Goal: Task Accomplishment & Management: Use online tool/utility

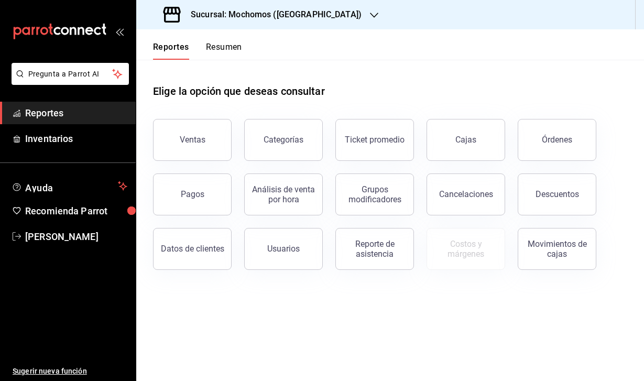
click at [313, 15] on div "Sucursal: Mochomos ([GEOGRAPHIC_DATA])" at bounding box center [264, 14] width 238 height 29
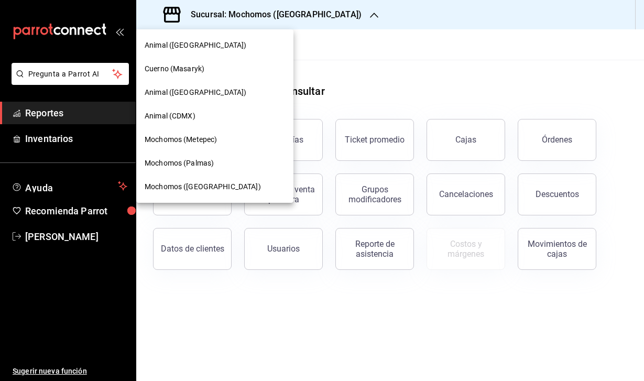
click at [194, 67] on span "Cuerno (Masaryk)" at bounding box center [175, 68] width 60 height 11
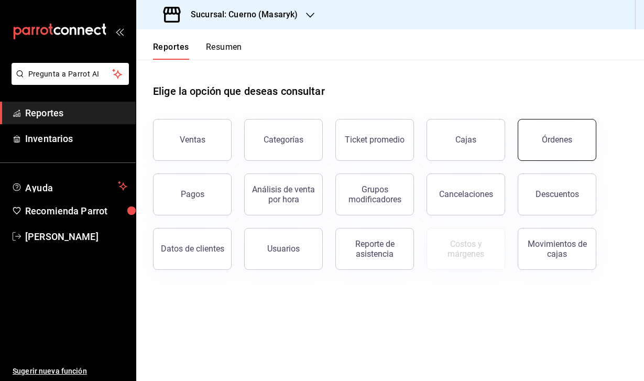
click at [546, 135] on div "Órdenes" at bounding box center [557, 140] width 30 height 10
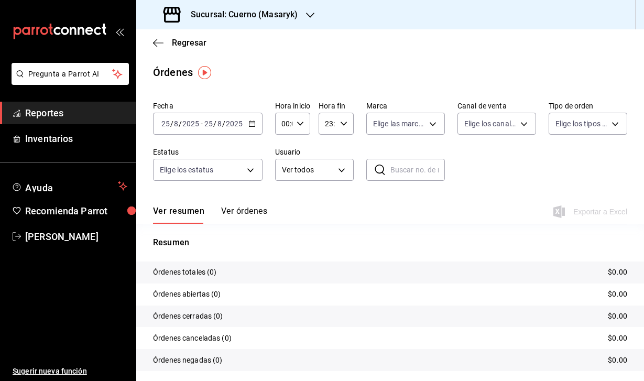
click at [191, 120] on input "2025" at bounding box center [191, 123] width 18 height 8
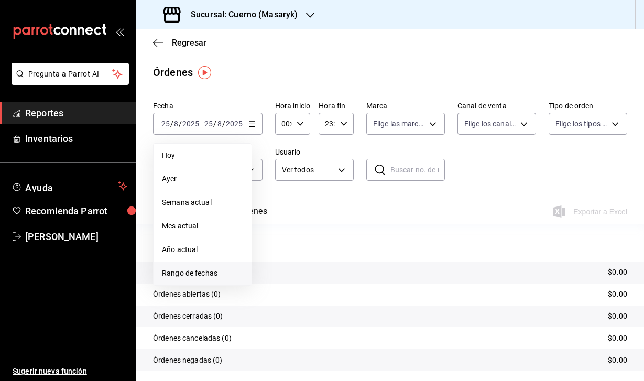
click at [196, 272] on span "Rango de fechas" at bounding box center [202, 273] width 81 height 11
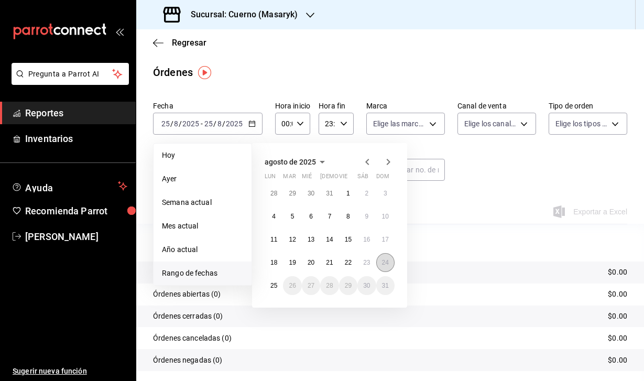
click at [386, 265] on abbr "24" at bounding box center [385, 262] width 7 height 7
click at [276, 287] on abbr "25" at bounding box center [273, 285] width 7 height 7
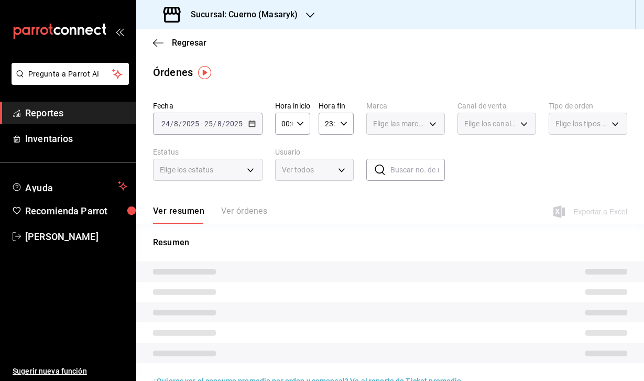
click at [301, 124] on \(Stroke\) "button" at bounding box center [300, 124] width 6 height 4
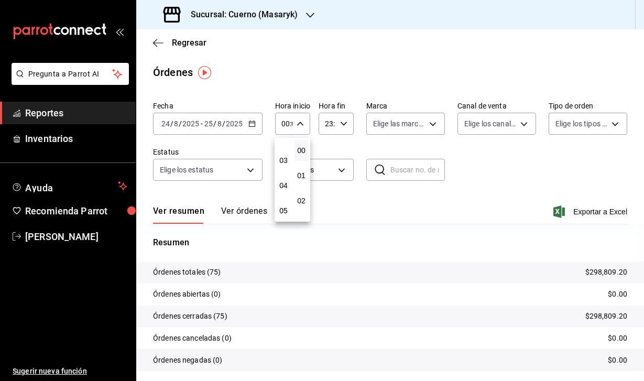
scroll to position [68, 0]
click at [282, 193] on button "04" at bounding box center [284, 182] width 14 height 21
type input "04:00"
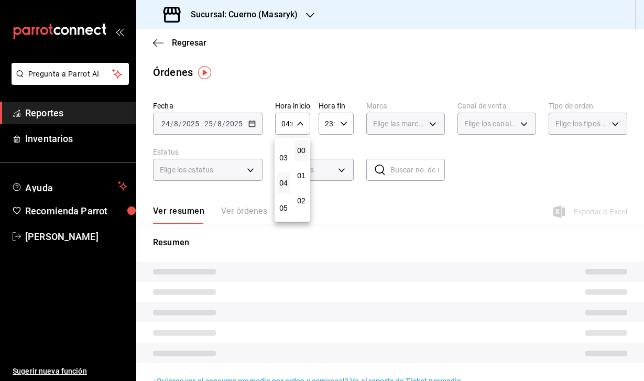
click at [342, 122] on div at bounding box center [322, 190] width 644 height 381
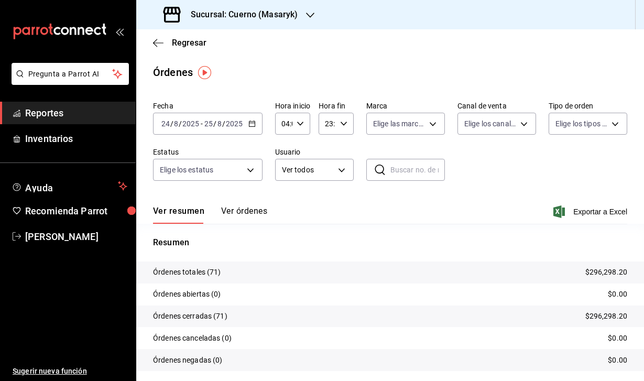
click at [341, 122] on icon "button" at bounding box center [343, 123] width 7 height 7
click at [327, 204] on span "04" at bounding box center [327, 201] width 1 height 8
click at [344, 147] on span "00" at bounding box center [344, 150] width 1 height 8
type input "04:00"
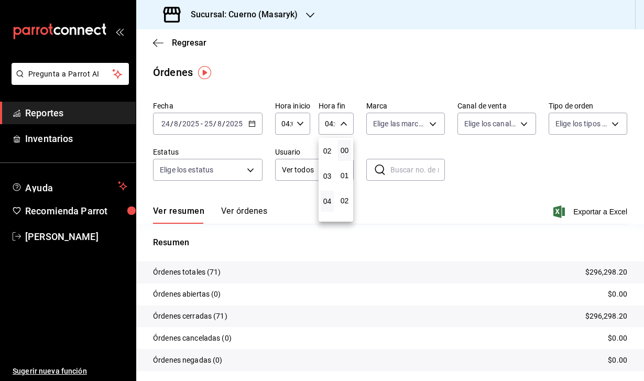
click at [489, 170] on div at bounding box center [322, 190] width 644 height 381
click at [555, 207] on icon "button" at bounding box center [559, 211] width 12 height 13
click at [248, 14] on h3 "Sucursal: Cuerno (Masaryk)" at bounding box center [239, 14] width 115 height 13
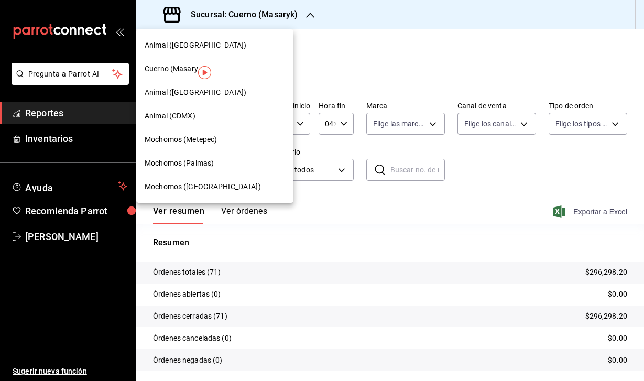
click at [181, 115] on span "Animal (CDMX)" at bounding box center [170, 116] width 51 height 11
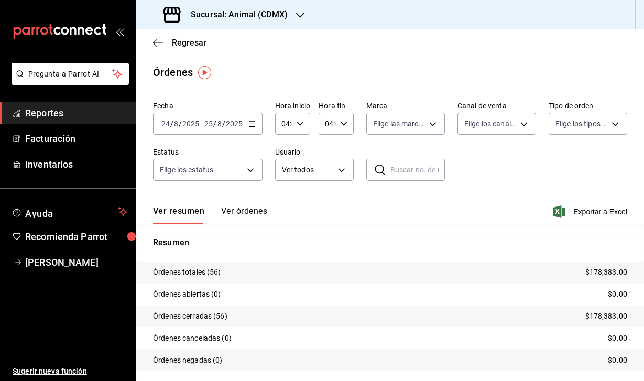
click at [549, 208] on div "Ver resumen Ver órdenes Exportar a Excel" at bounding box center [390, 208] width 474 height 30
click at [556, 210] on icon "button" at bounding box center [559, 211] width 12 height 13
click at [260, 20] on h3 "Sucursal: Animal (CDMX)" at bounding box center [234, 14] width 105 height 13
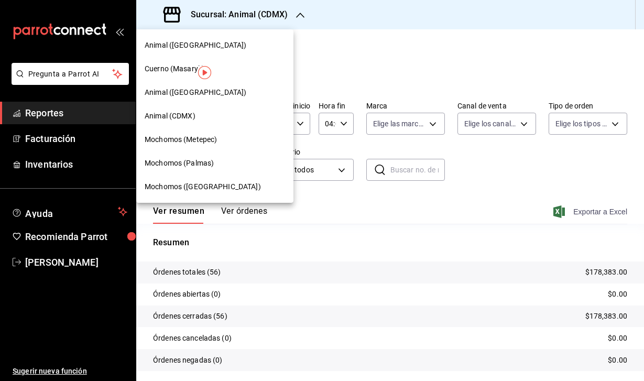
click at [180, 94] on span "Animal ([GEOGRAPHIC_DATA])" at bounding box center [196, 92] width 102 height 11
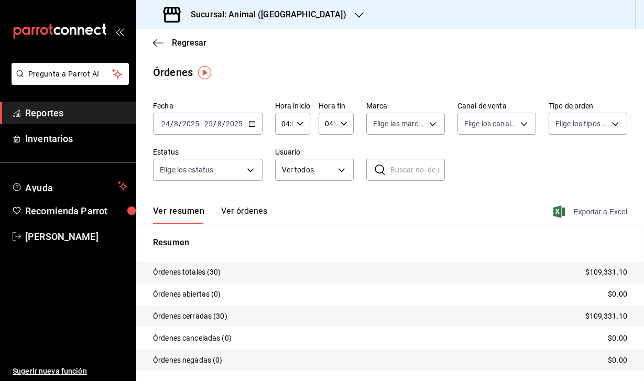
click at [556, 214] on icon "button" at bounding box center [559, 211] width 12 height 13
click at [270, 14] on h3 "Sucursal: Animal ([GEOGRAPHIC_DATA])" at bounding box center [264, 14] width 164 height 13
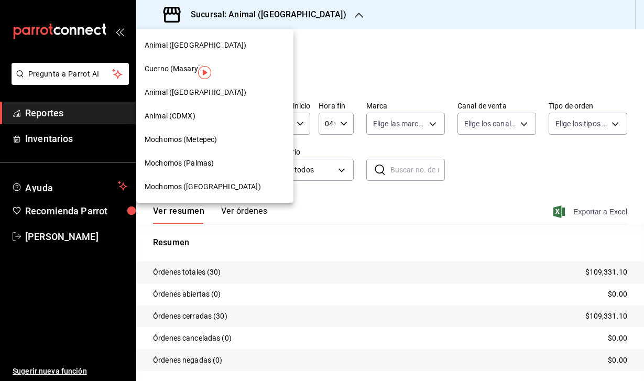
click at [197, 45] on span "Animal ([GEOGRAPHIC_DATA])" at bounding box center [196, 45] width 102 height 11
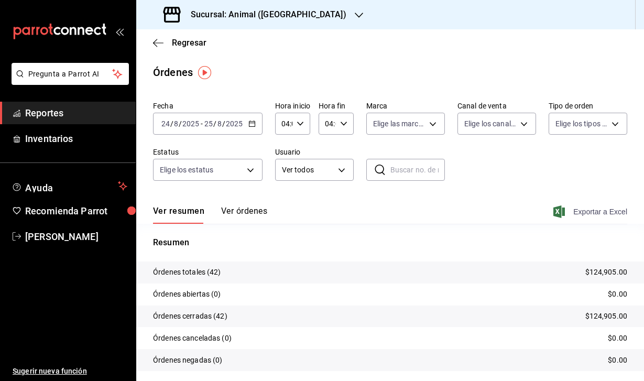
click at [557, 210] on icon "button" at bounding box center [559, 211] width 12 height 13
click at [355, 17] on icon "button" at bounding box center [359, 15] width 8 height 8
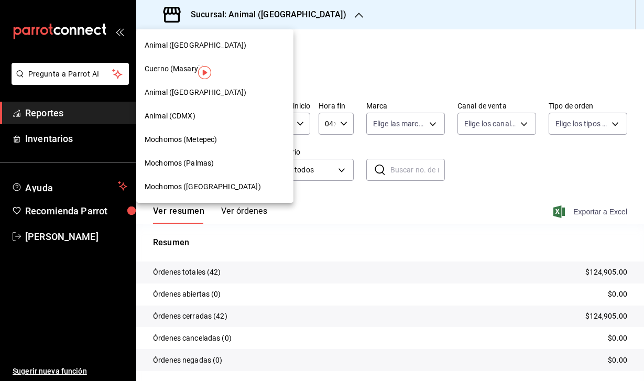
click at [183, 163] on span "Mochomos (Palmas)" at bounding box center [179, 163] width 69 height 11
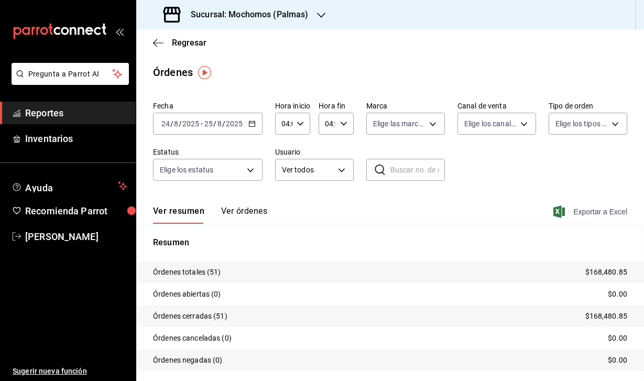
click at [558, 210] on icon "button" at bounding box center [559, 211] width 12 height 13
click at [287, 21] on div "Sucursal: Mochomos (Palmas)" at bounding box center [237, 14] width 185 height 29
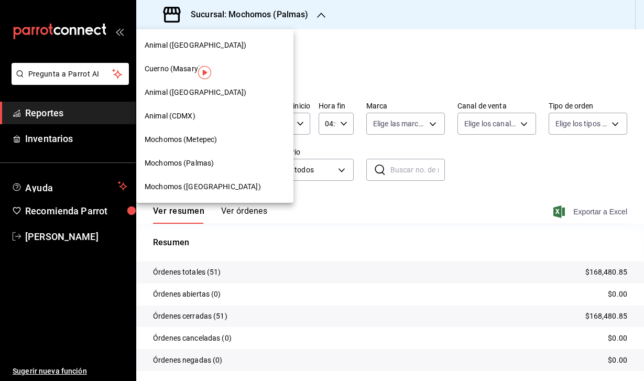
click at [210, 138] on span "Mochomos (Metepec)" at bounding box center [181, 139] width 72 height 11
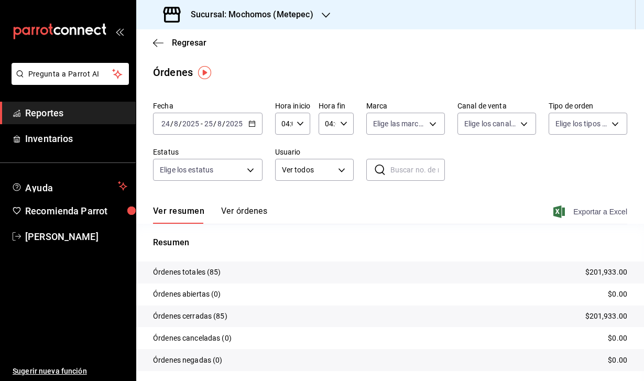
click at [558, 215] on icon "button" at bounding box center [559, 211] width 12 height 13
click at [254, 17] on h3 "Sucursal: Mochomos (Metepec)" at bounding box center [247, 14] width 131 height 13
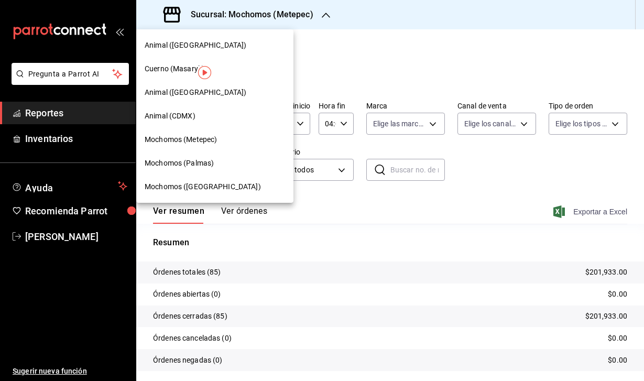
click at [183, 184] on span "Mochomos ([GEOGRAPHIC_DATA])" at bounding box center [203, 186] width 116 height 11
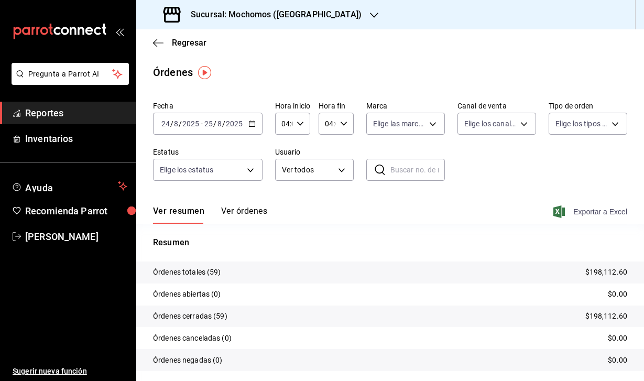
click at [561, 213] on icon "button" at bounding box center [559, 211] width 12 height 13
click at [158, 43] on icon "button" at bounding box center [158, 42] width 10 height 9
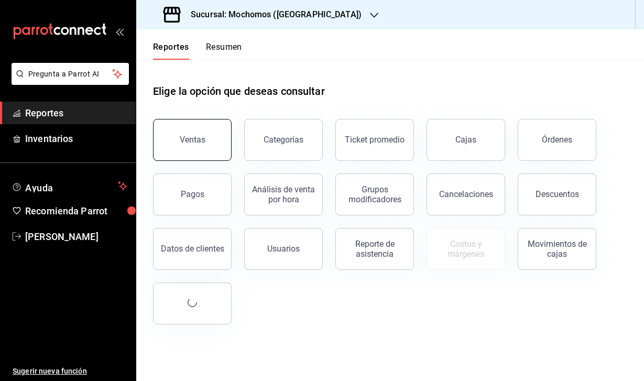
click at [194, 134] on button "Ventas" at bounding box center [192, 140] width 79 height 42
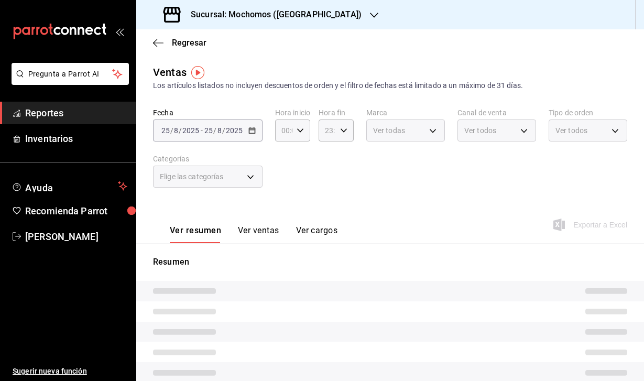
click at [280, 17] on h3 "Sucursal: Mochomos ([GEOGRAPHIC_DATA])" at bounding box center [271, 14] width 179 height 13
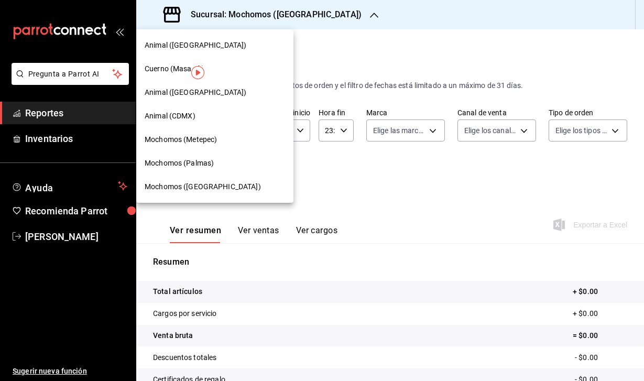
click at [176, 64] on span "Cuerno (Masaryk)" at bounding box center [175, 68] width 60 height 11
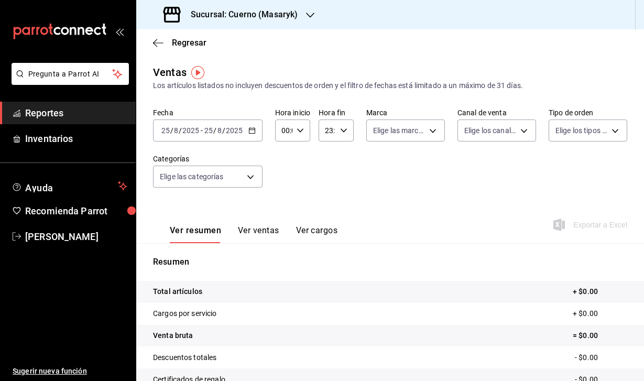
click at [184, 130] on input "2025" at bounding box center [191, 130] width 18 height 8
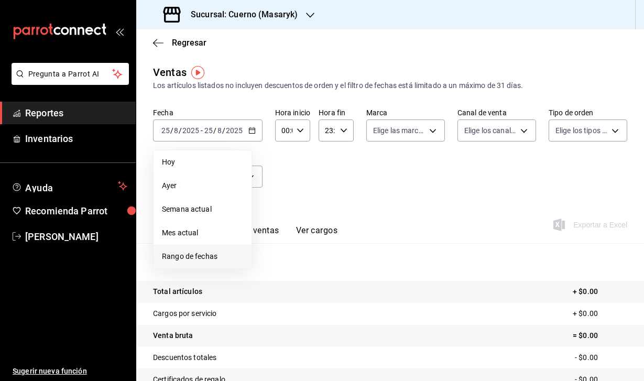
click at [194, 260] on span "Rango de fechas" at bounding box center [202, 256] width 81 height 11
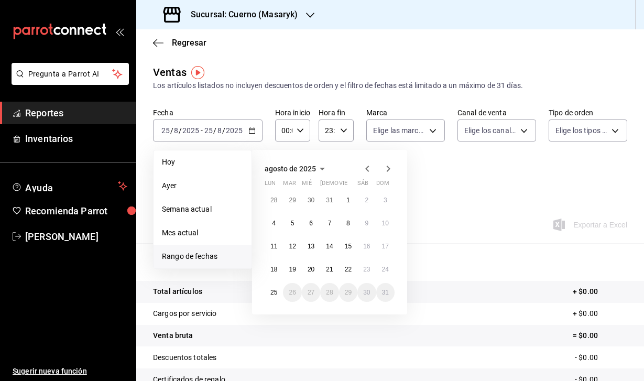
click at [277, 270] on abbr "18" at bounding box center [273, 269] width 7 height 7
click at [277, 292] on abbr "25" at bounding box center [273, 292] width 7 height 7
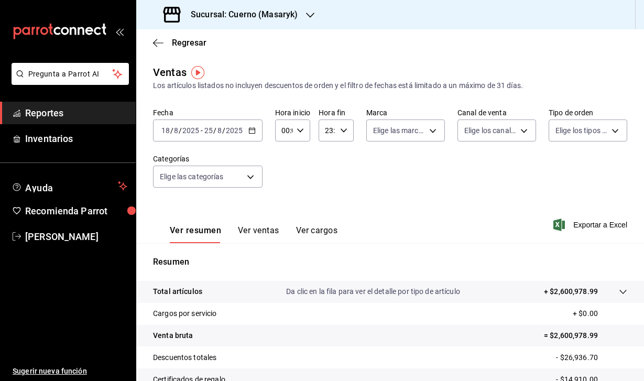
click at [291, 129] on input "00:00" at bounding box center [283, 130] width 17 height 21
click at [283, 207] on span "04" at bounding box center [283, 208] width 1 height 8
type input "04:00"
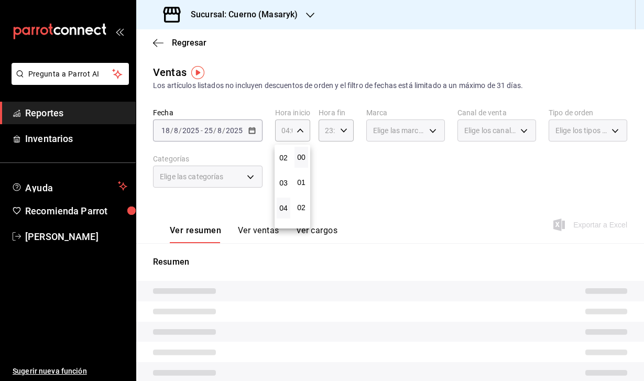
click at [328, 128] on div at bounding box center [322, 190] width 644 height 381
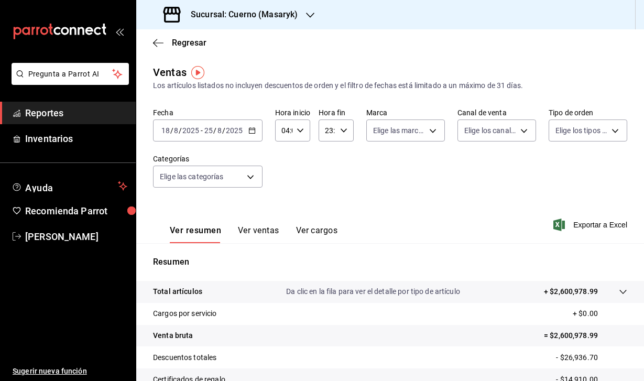
click at [346, 112] on label "Hora fin" at bounding box center [335, 112] width 35 height 7
click at [346, 125] on div at bounding box center [322, 190] width 644 height 381
click at [343, 134] on div "23:59 Hora fin" at bounding box center [335, 130] width 35 height 22
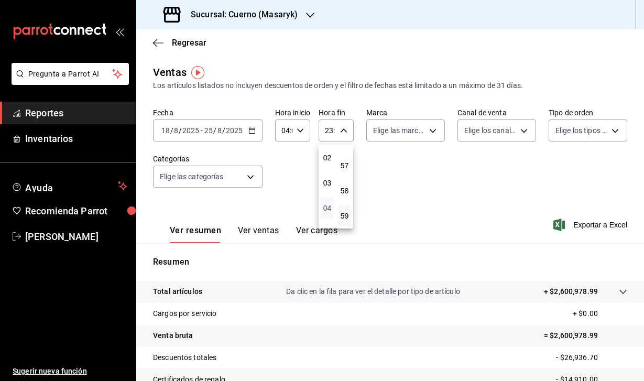
click at [327, 208] on span "04" at bounding box center [327, 208] width 1 height 8
click at [345, 160] on span "00" at bounding box center [344, 157] width 1 height 8
type input "04:00"
click at [431, 234] on div at bounding box center [322, 190] width 644 height 381
click at [274, 22] on div "Sucursal: Cuerno (Masaryk)" at bounding box center [232, 14] width 174 height 29
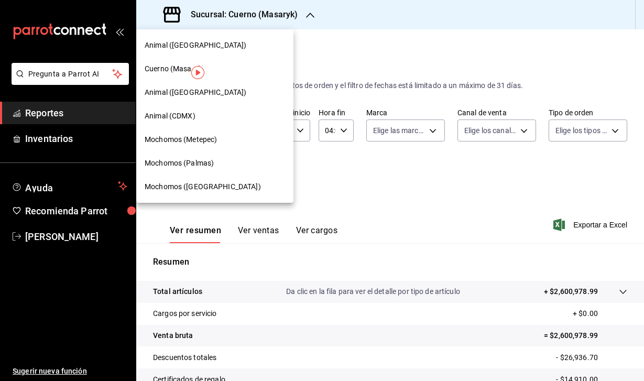
click at [179, 109] on div "Animal (CDMX)" at bounding box center [214, 116] width 157 height 24
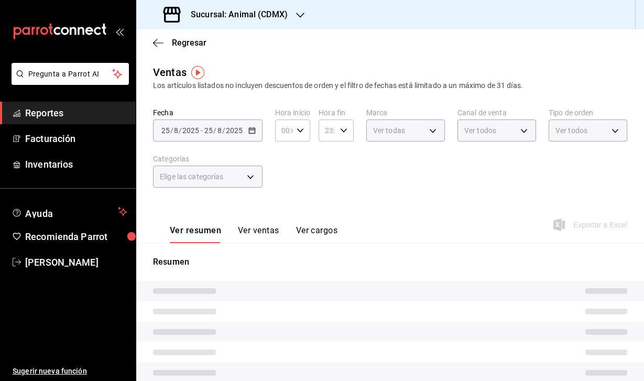
type input "04:00"
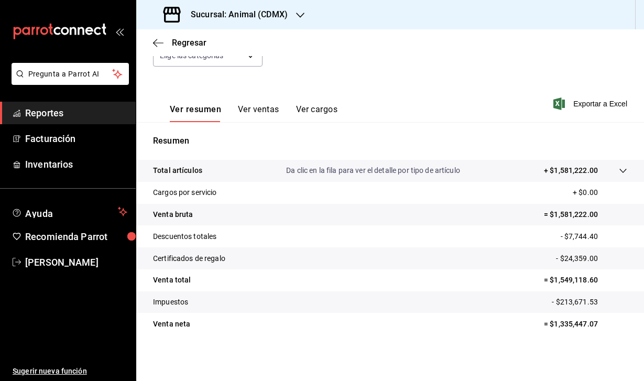
scroll to position [121, 0]
click at [248, 21] on div "Sucursal: Animal (CDMX)" at bounding box center [227, 14] width 164 height 29
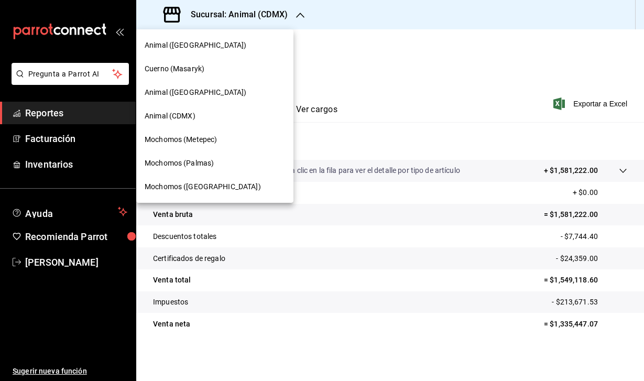
click at [177, 91] on span "Animal ([GEOGRAPHIC_DATA])" at bounding box center [196, 92] width 102 height 11
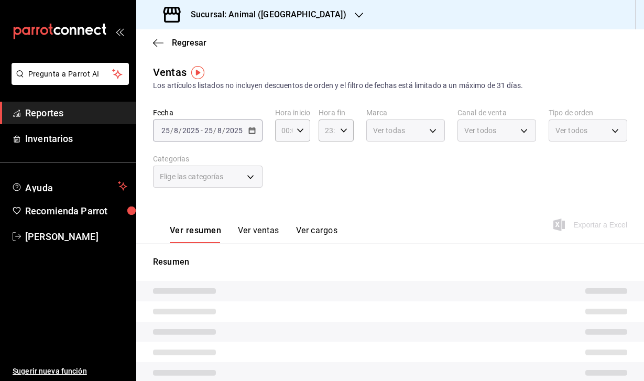
type input "04:00"
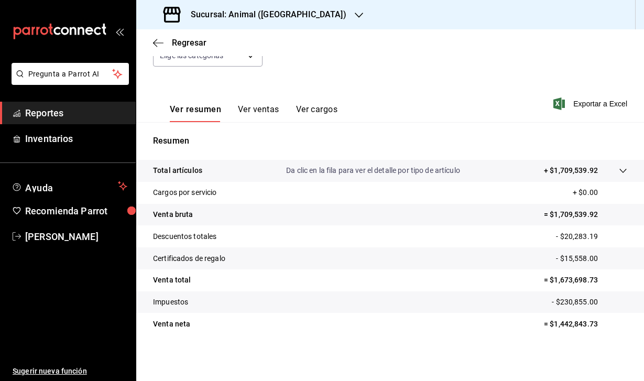
scroll to position [121, 0]
click at [286, 23] on div "Sucursal: Animal ([GEOGRAPHIC_DATA])" at bounding box center [256, 14] width 223 height 29
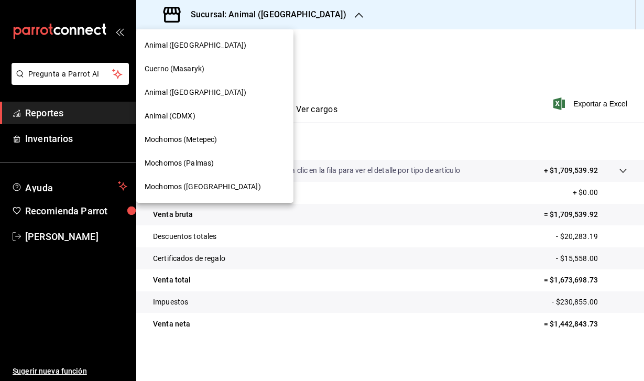
click at [170, 38] on div "Animal ([GEOGRAPHIC_DATA])" at bounding box center [214, 46] width 157 height 24
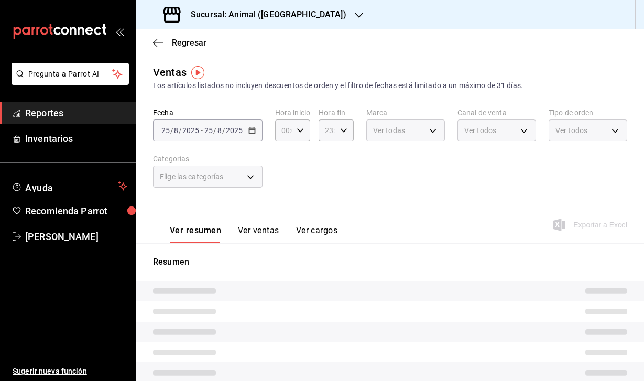
type input "04:00"
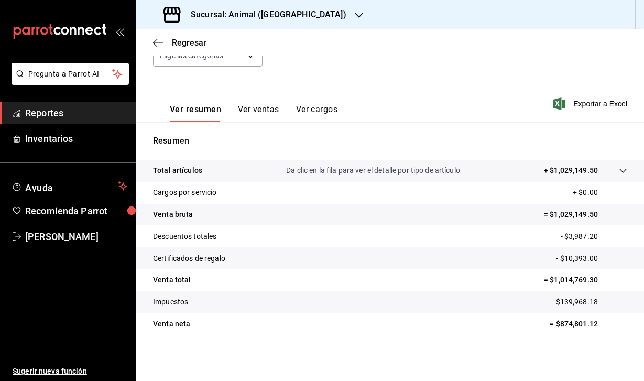
scroll to position [121, 0]
click at [279, 11] on h3 "Sucursal: Animal ([GEOGRAPHIC_DATA])" at bounding box center [264, 14] width 164 height 13
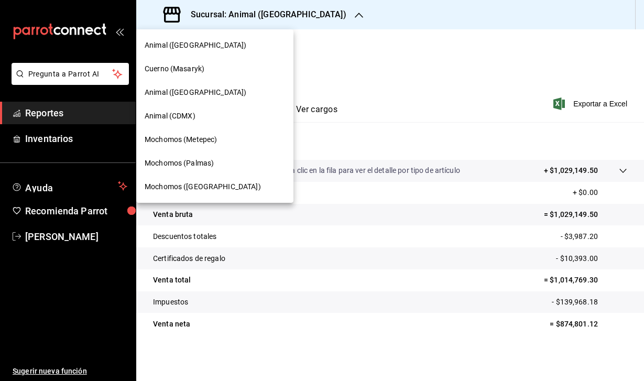
click at [181, 165] on span "Mochomos (Palmas)" at bounding box center [179, 163] width 69 height 11
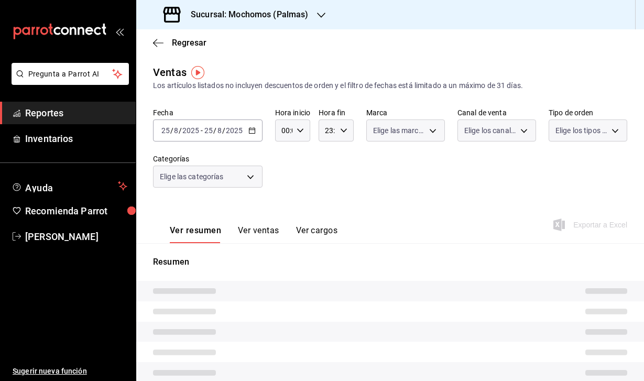
type input "04:00"
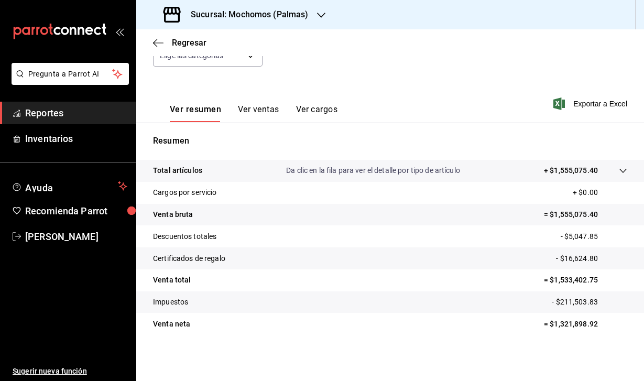
scroll to position [121, 0]
click at [281, 23] on div "Sucursal: Mochomos (Palmas)" at bounding box center [237, 14] width 185 height 29
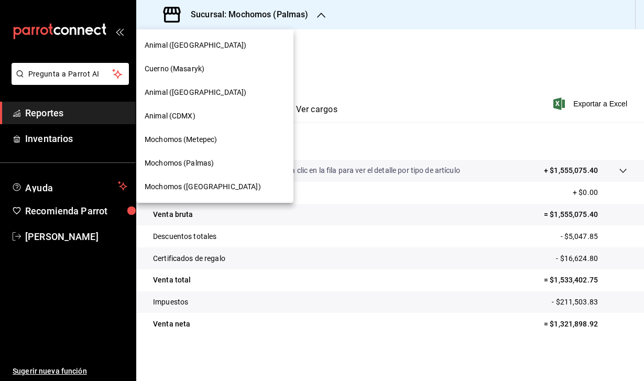
click at [190, 144] on span "Mochomos (Metepec)" at bounding box center [181, 139] width 72 height 11
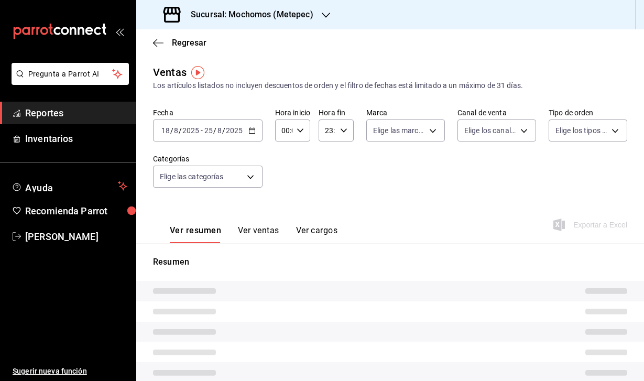
type input "04:00"
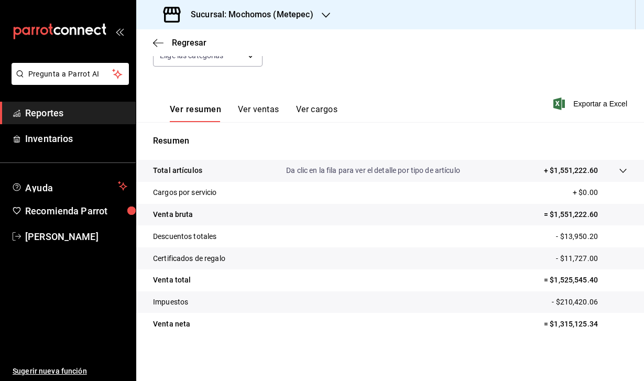
scroll to position [121, 0]
click at [293, 19] on h3 "Sucursal: Mochomos (Metepec)" at bounding box center [247, 14] width 131 height 13
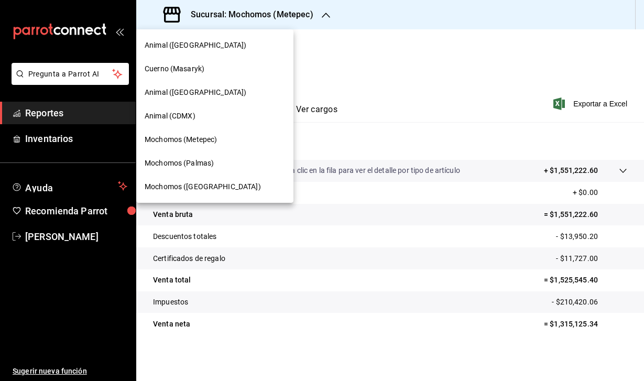
click at [190, 186] on span "Mochomos ([GEOGRAPHIC_DATA])" at bounding box center [203, 186] width 116 height 11
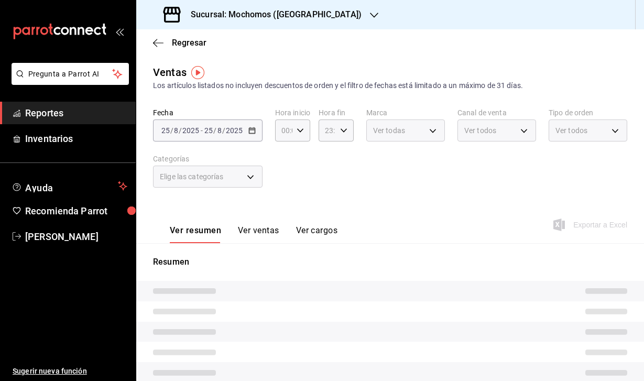
type input "04:00"
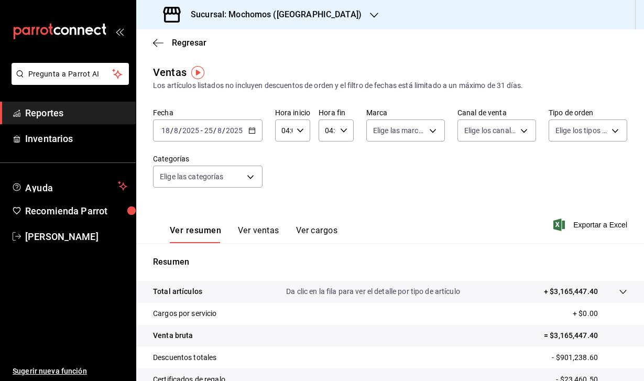
click at [171, 123] on div "[DATE] [DATE] - [DATE] [DATE]" at bounding box center [207, 130] width 109 height 22
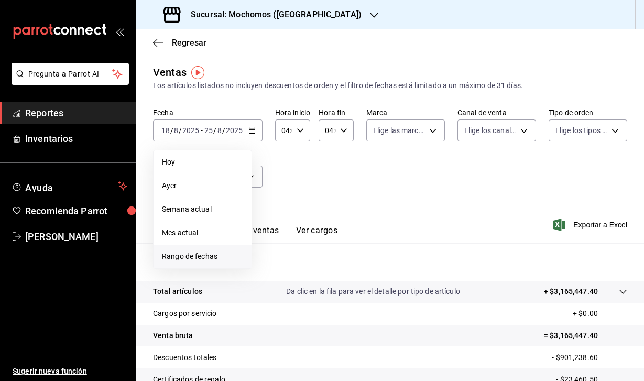
click at [205, 255] on span "Rango de fechas" at bounding box center [202, 256] width 81 height 11
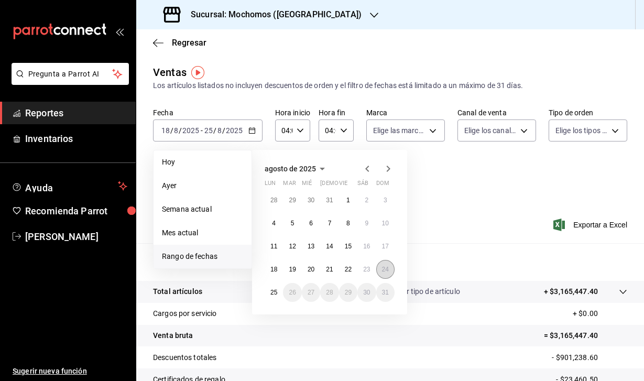
click at [383, 271] on abbr "24" at bounding box center [385, 269] width 7 height 7
click at [271, 291] on abbr "25" at bounding box center [273, 292] width 7 height 7
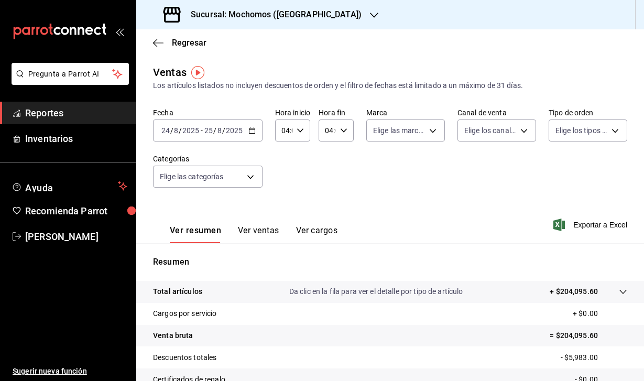
click at [295, 134] on div "04:00 Hora inicio" at bounding box center [292, 130] width 35 height 22
click at [283, 222] on span "04" at bounding box center [283, 223] width 1 height 8
click at [312, 18] on div at bounding box center [322, 190] width 644 height 381
click at [295, 14] on h3 "Sucursal: Mochomos ([GEOGRAPHIC_DATA])" at bounding box center [271, 14] width 179 height 13
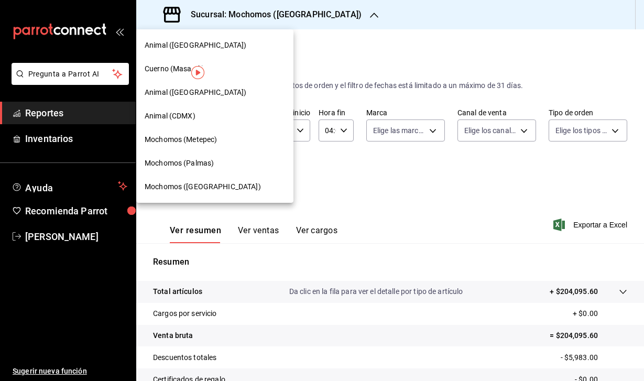
click at [174, 67] on span "Cuerno (Masaryk)" at bounding box center [175, 68] width 60 height 11
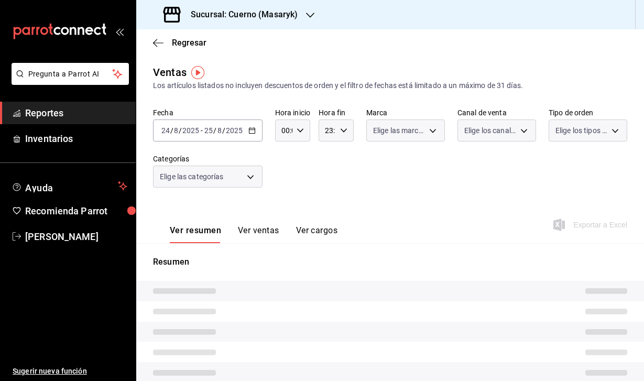
type input "04:00"
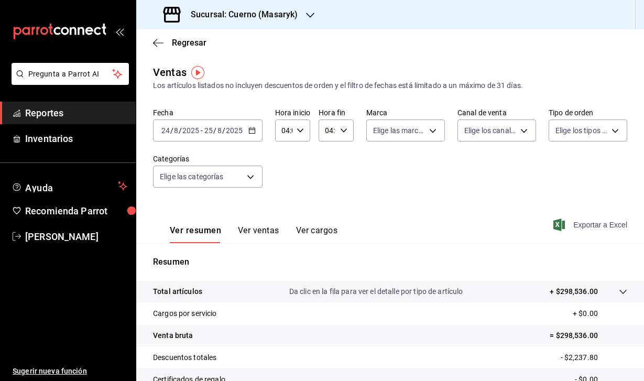
click at [554, 227] on icon "button" at bounding box center [559, 224] width 12 height 13
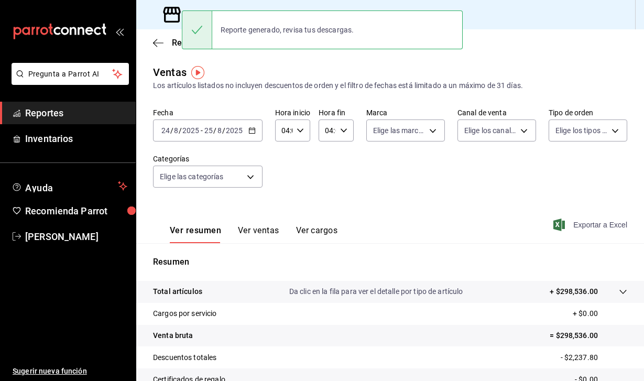
click at [181, 10] on icon at bounding box center [171, 14] width 21 height 21
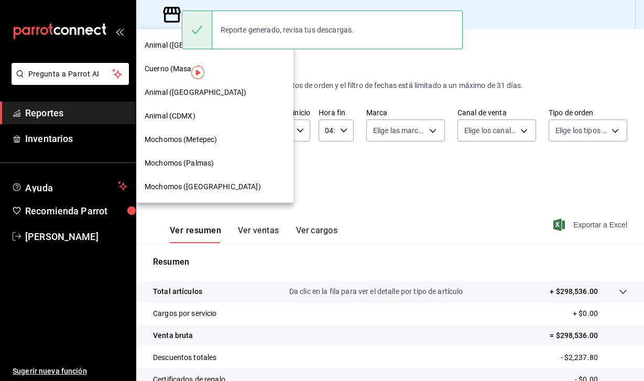
click at [174, 115] on span "Animal (CDMX)" at bounding box center [170, 116] width 51 height 11
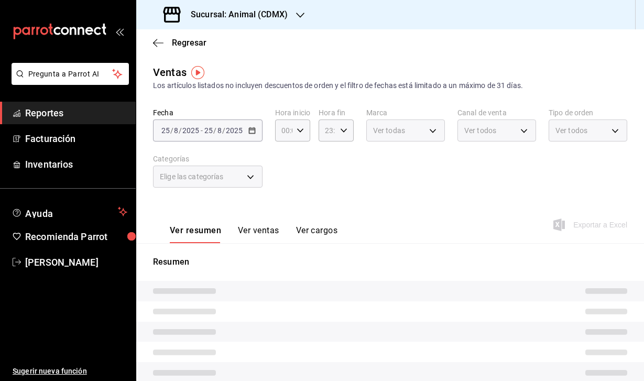
type input "04:00"
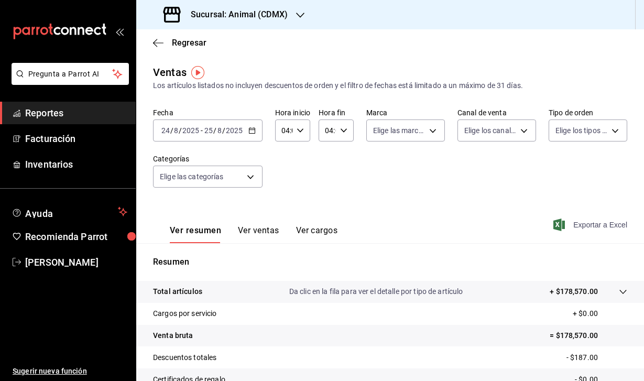
click at [558, 223] on icon "button" at bounding box center [559, 224] width 12 height 13
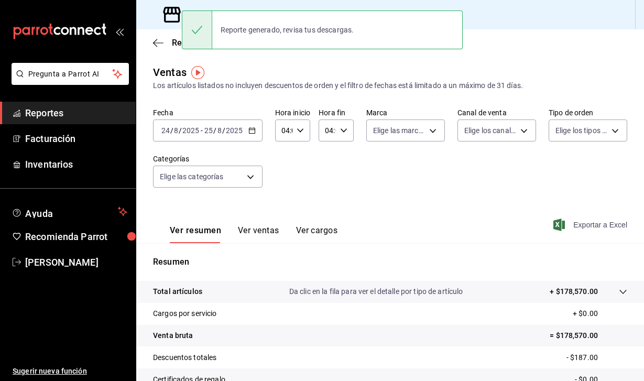
click at [254, 63] on main "Regresar Ventas Los artículos listados no incluyen descuentos de orden y el fil…" at bounding box center [390, 265] width 508 height 473
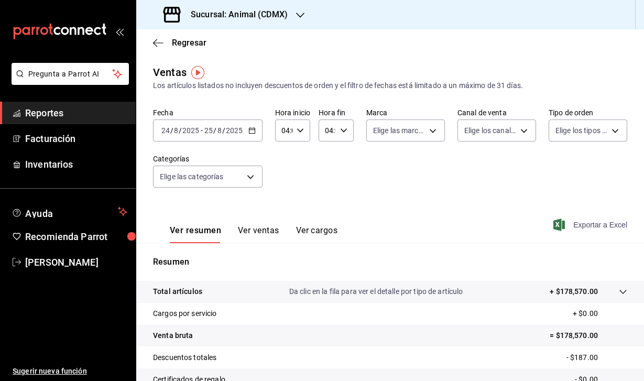
click at [211, 16] on h3 "Sucursal: Animal (CDMX)" at bounding box center [234, 14] width 105 height 13
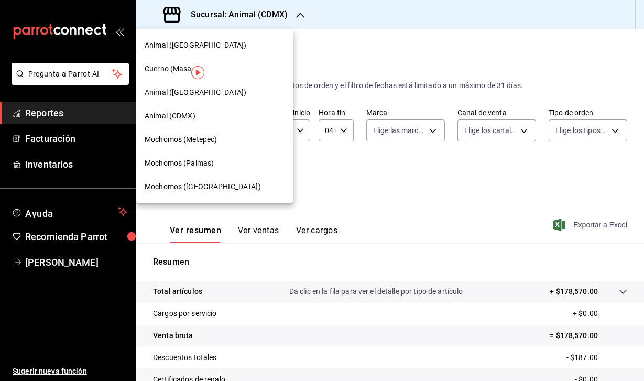
click at [170, 91] on span "Animal ([GEOGRAPHIC_DATA])" at bounding box center [196, 92] width 102 height 11
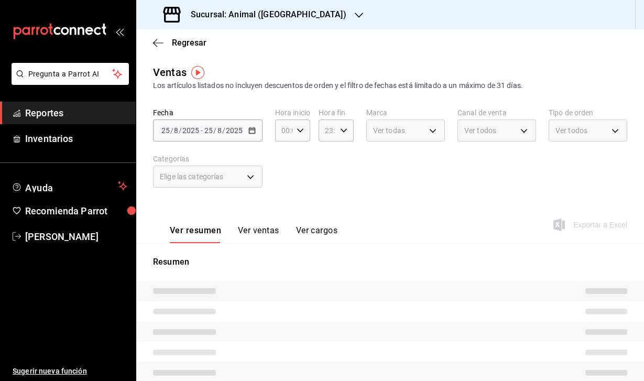
type input "04:00"
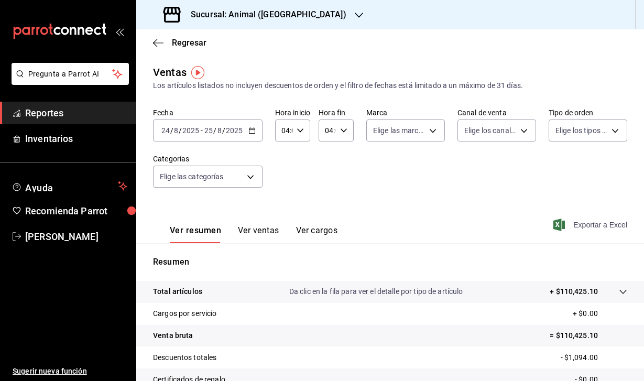
click at [555, 227] on icon "button" at bounding box center [559, 224] width 12 height 13
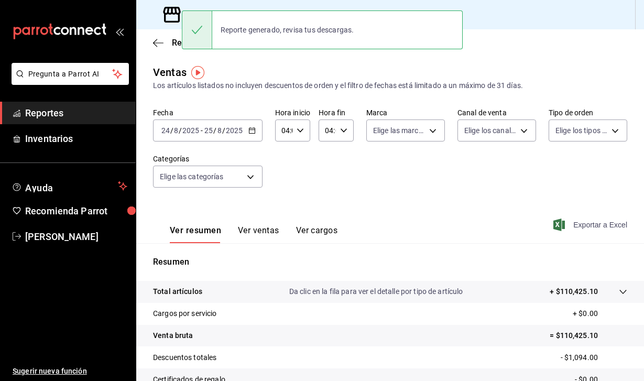
click at [167, 9] on icon at bounding box center [171, 14] width 21 height 21
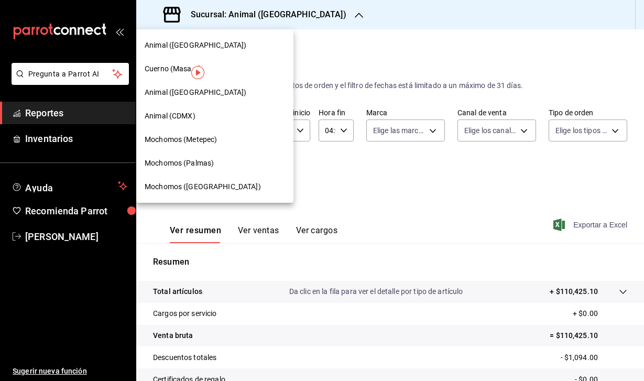
click at [159, 43] on span "Animal ([GEOGRAPHIC_DATA])" at bounding box center [196, 45] width 102 height 11
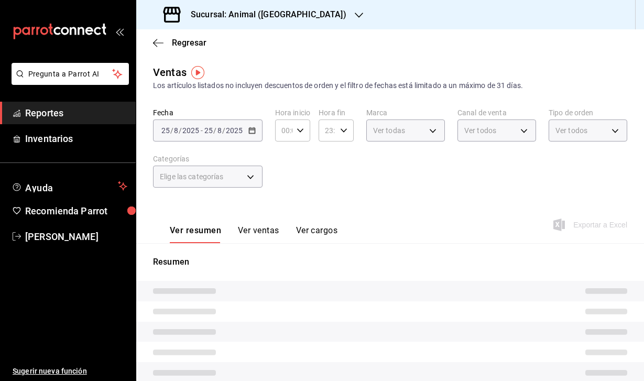
type input "04:00"
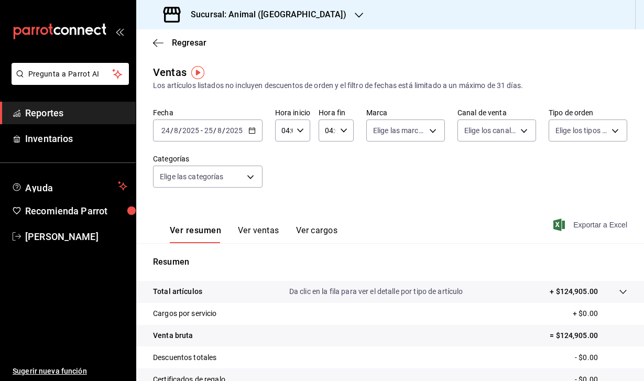
click at [554, 227] on icon "button" at bounding box center [559, 224] width 12 height 13
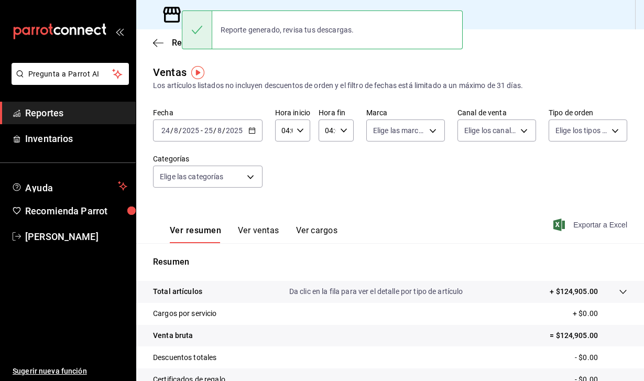
click at [167, 14] on icon at bounding box center [171, 14] width 21 height 21
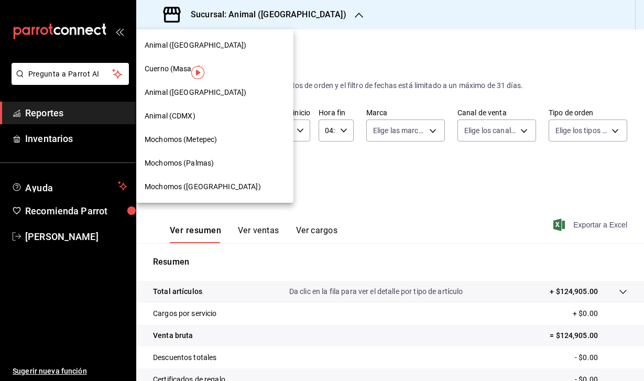
click at [179, 160] on span "Mochomos (Palmas)" at bounding box center [179, 163] width 69 height 11
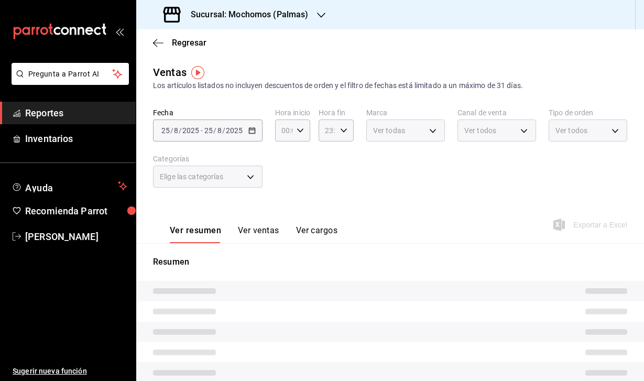
type input "04:00"
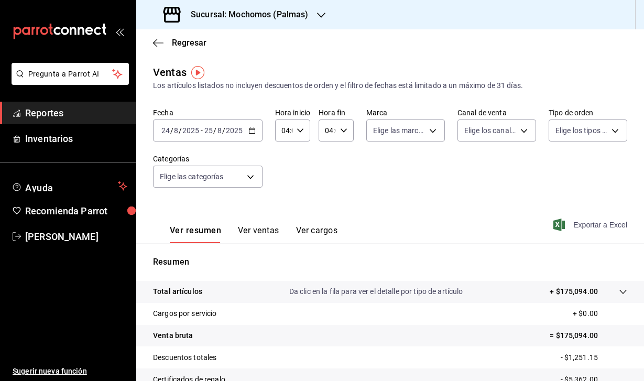
click at [554, 223] on icon "button" at bounding box center [559, 224] width 12 height 13
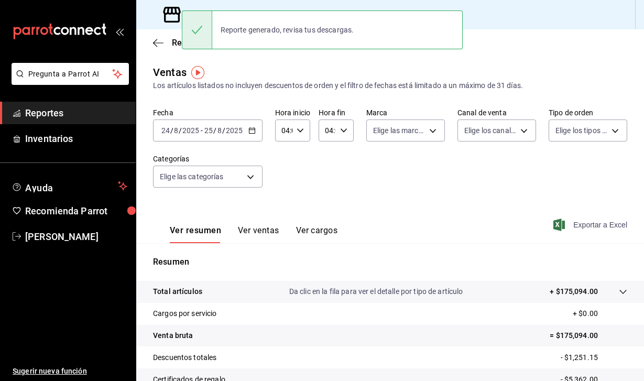
click at [180, 20] on icon at bounding box center [171, 14] width 21 height 21
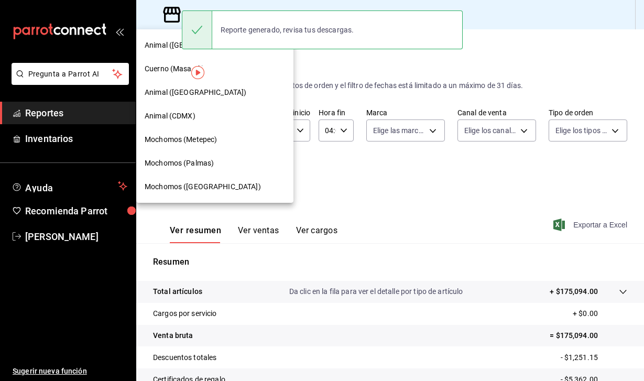
click at [197, 140] on span "Mochomos (Metepec)" at bounding box center [181, 139] width 72 height 11
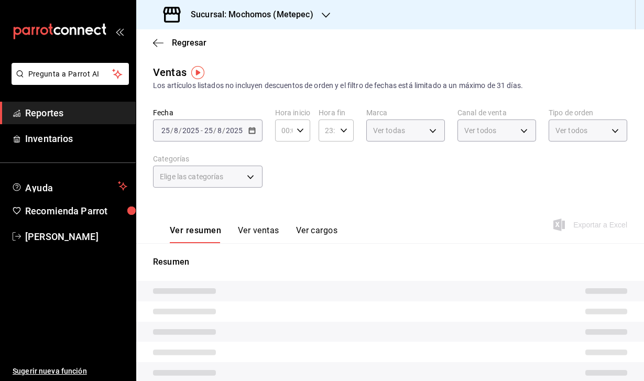
type input "04:00"
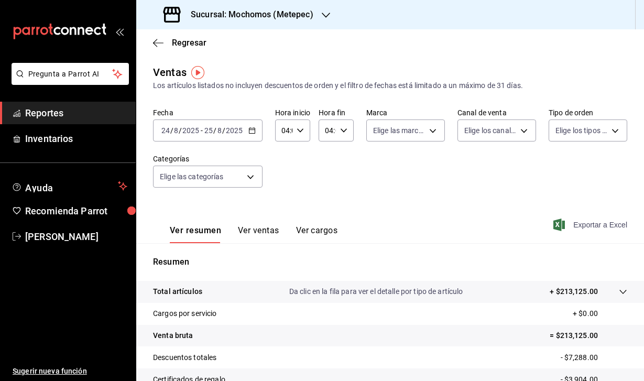
click at [563, 225] on icon "button" at bounding box center [559, 224] width 12 height 13
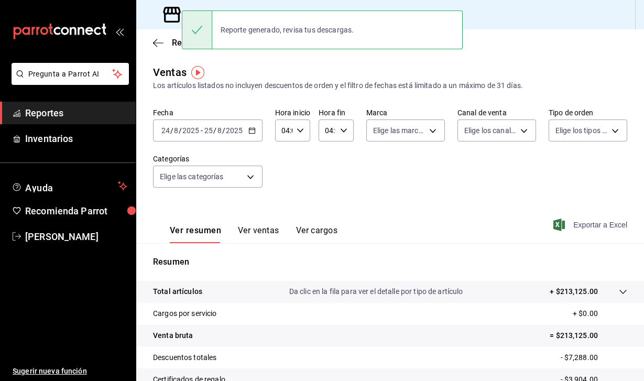
click at [170, 15] on icon at bounding box center [171, 14] width 21 height 21
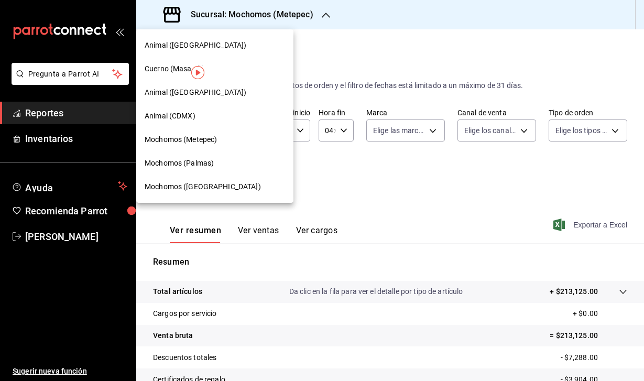
click at [183, 191] on span "Mochomos ([GEOGRAPHIC_DATA])" at bounding box center [203, 186] width 116 height 11
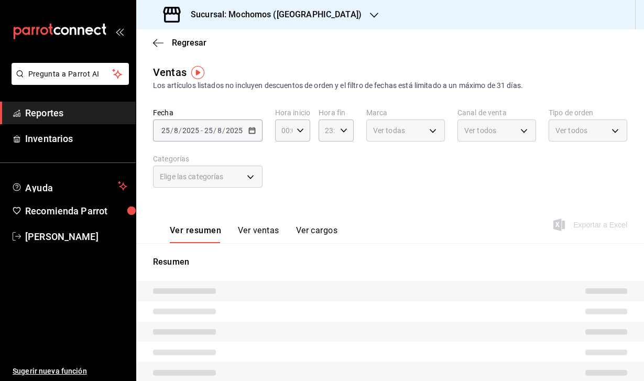
type input "04:00"
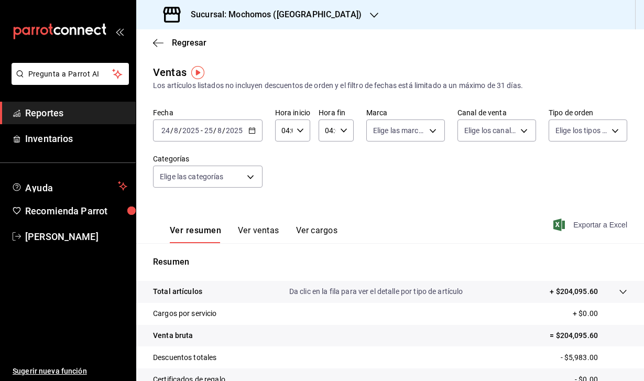
click at [558, 226] on icon "button" at bounding box center [559, 224] width 12 height 13
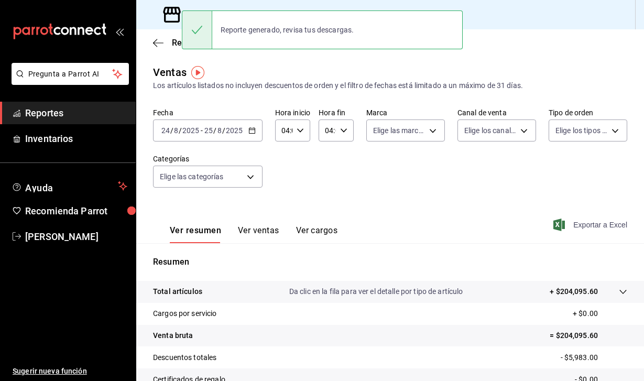
click at [402, 74] on div "Ventas Los artículos listados no incluyen descuentos de orden y el filtro de fe…" at bounding box center [390, 77] width 474 height 27
